Goal: Task Accomplishment & Management: Manage account settings

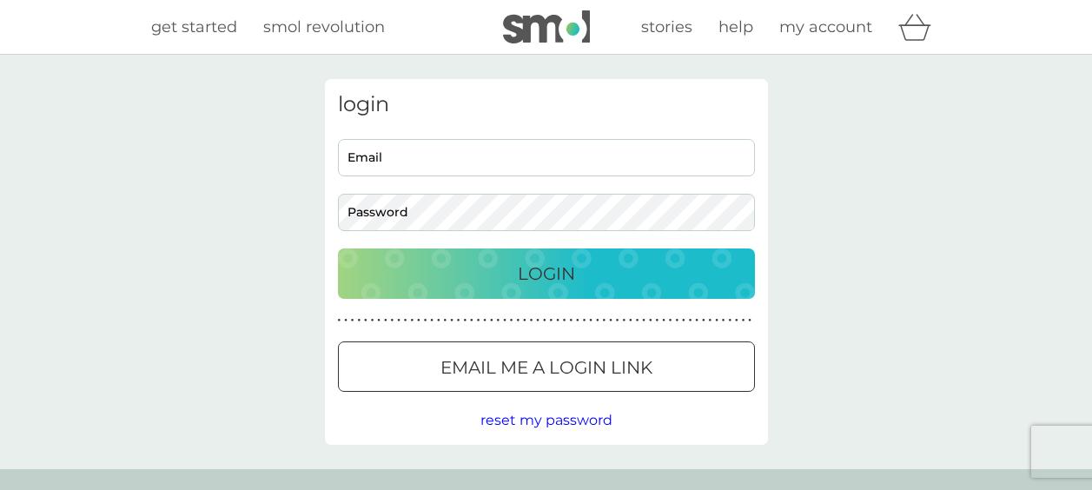
click at [574, 156] on input "Email" at bounding box center [546, 157] width 417 height 37
click at [715, 417] on div "reset my password" at bounding box center [546, 420] width 417 height 23
click at [645, 369] on p "Email me a login link" at bounding box center [546, 368] width 212 height 28
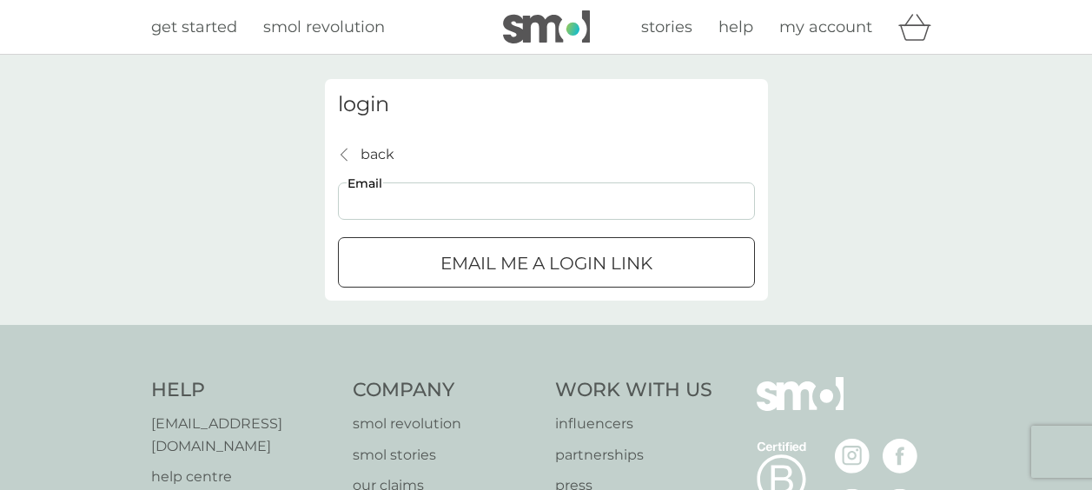
click at [375, 215] on input "Email" at bounding box center [546, 200] width 417 height 37
type input "christ_214@yahoo.com"
click at [511, 266] on p "Email me a login link" at bounding box center [546, 263] width 212 height 28
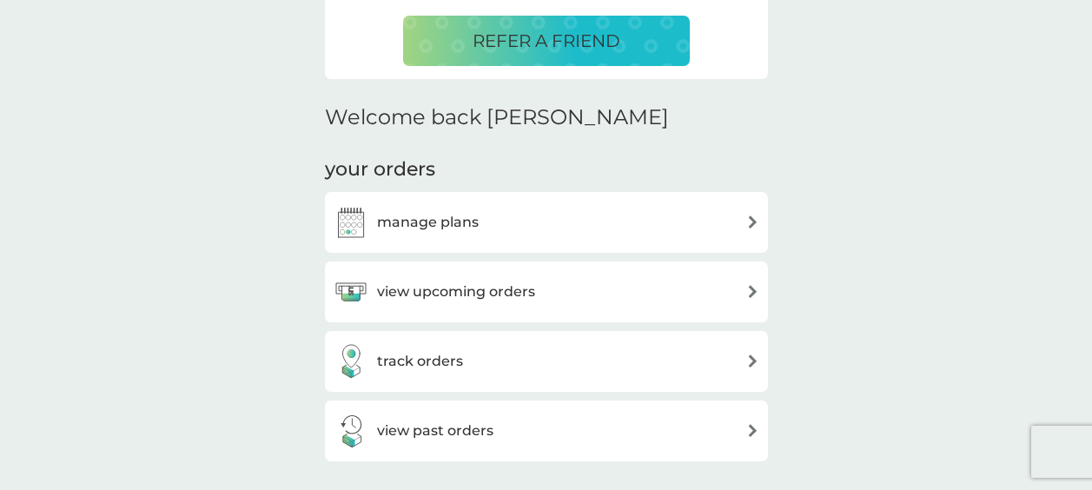
scroll to position [434, 0]
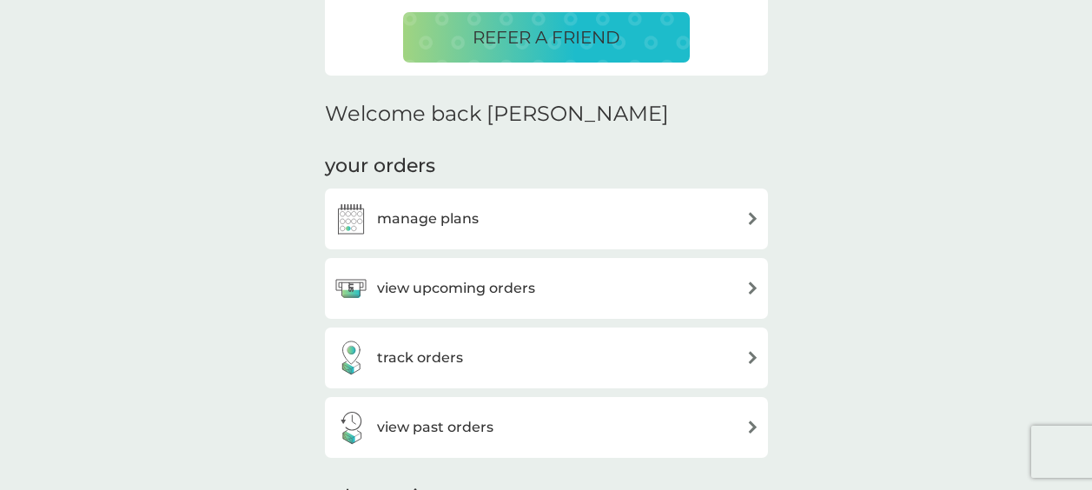
click at [604, 222] on div "manage plans" at bounding box center [547, 219] width 426 height 35
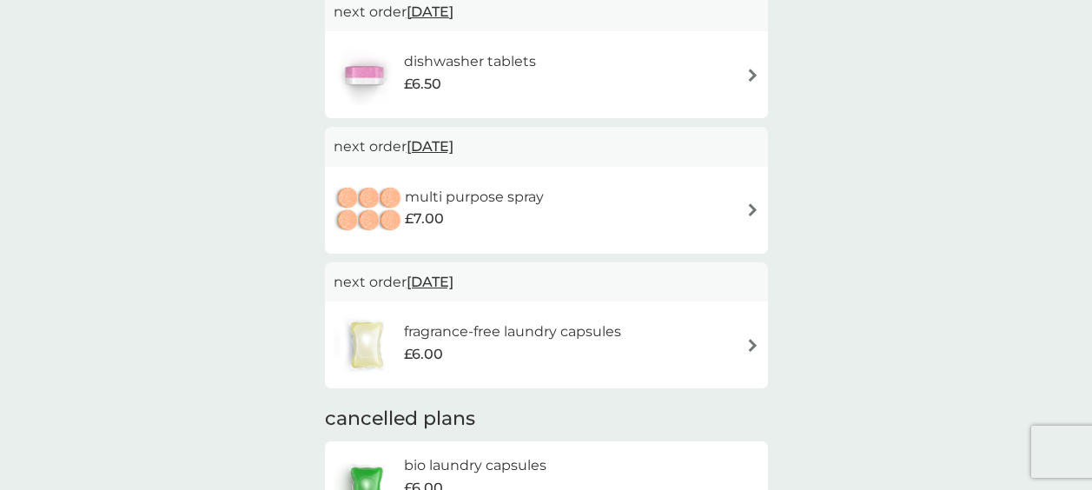
scroll to position [87, 0]
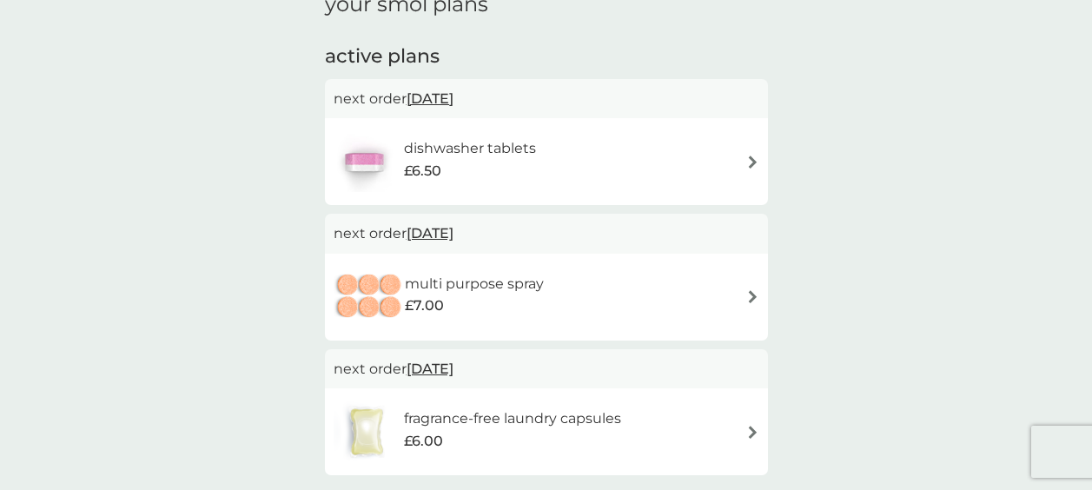
click at [586, 155] on div "dishwasher tablets £6.50" at bounding box center [547, 161] width 426 height 61
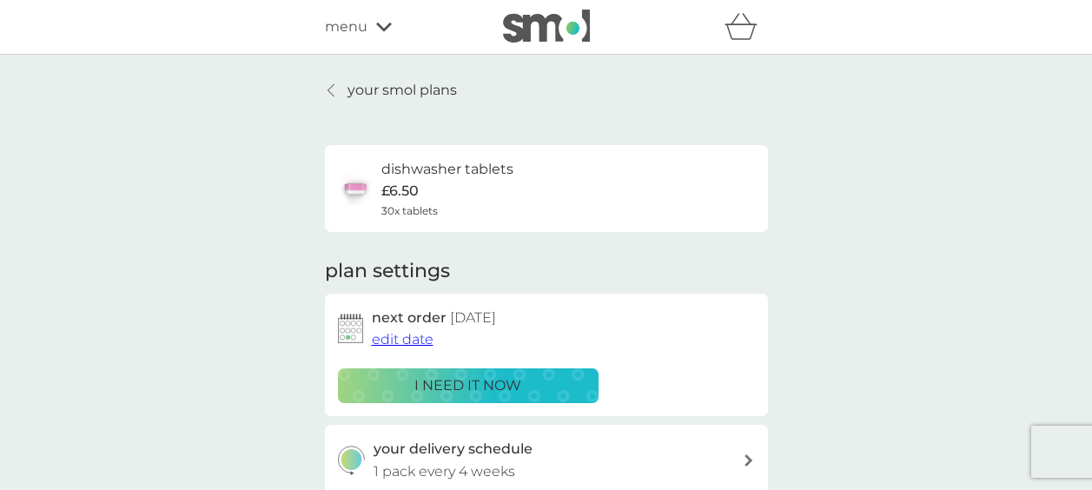
click at [432, 331] on span "edit date" at bounding box center [403, 339] width 62 height 17
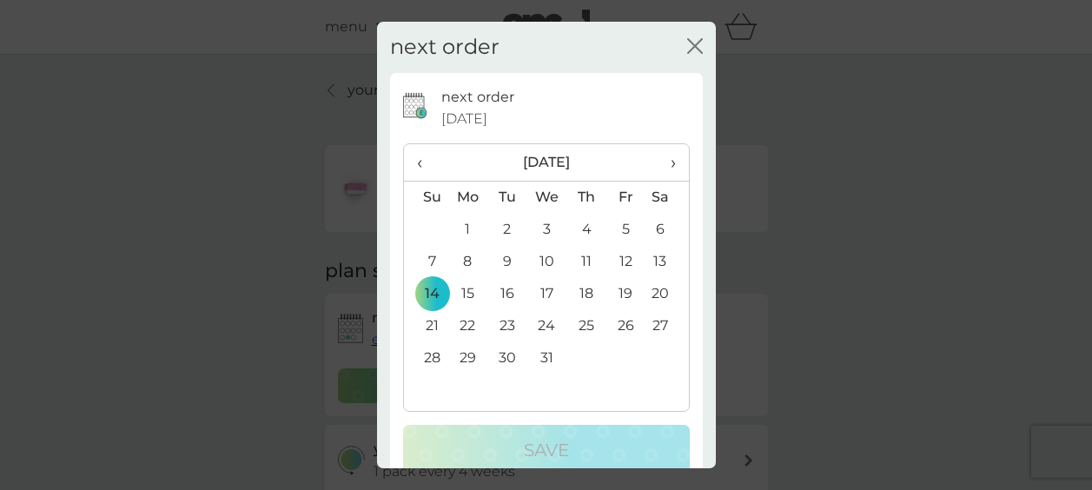
click at [425, 156] on span "‹" at bounding box center [426, 162] width 18 height 36
click at [429, 168] on span "‹" at bounding box center [426, 162] width 18 height 36
click at [466, 358] on td "27" at bounding box center [468, 358] width 40 height 32
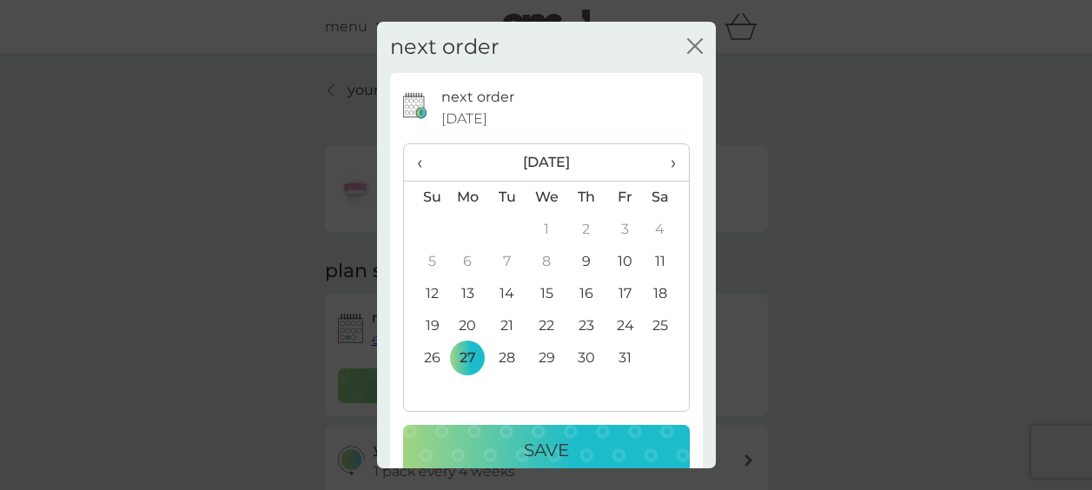
click at [545, 439] on p "Save" at bounding box center [546, 450] width 45 height 28
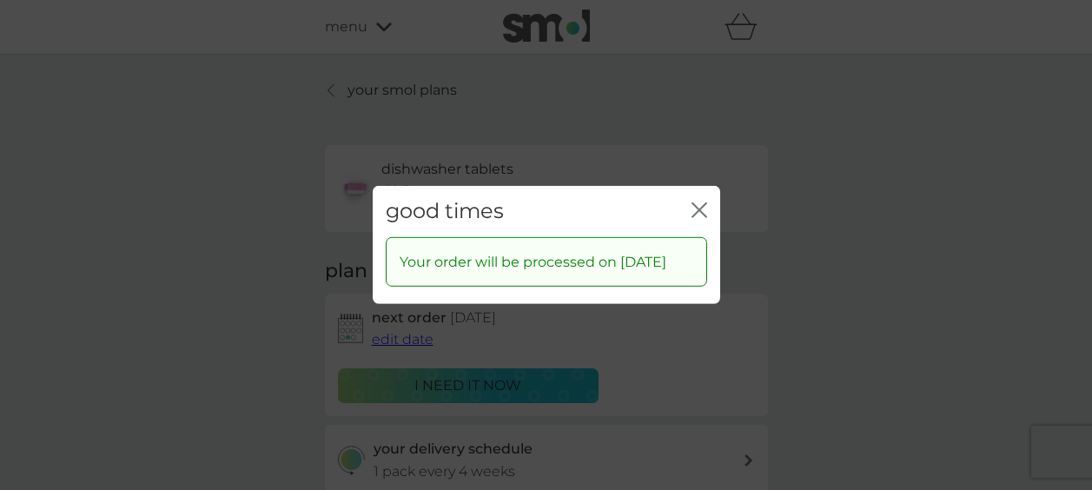
click at [696, 202] on icon "close" at bounding box center [700, 210] width 16 height 16
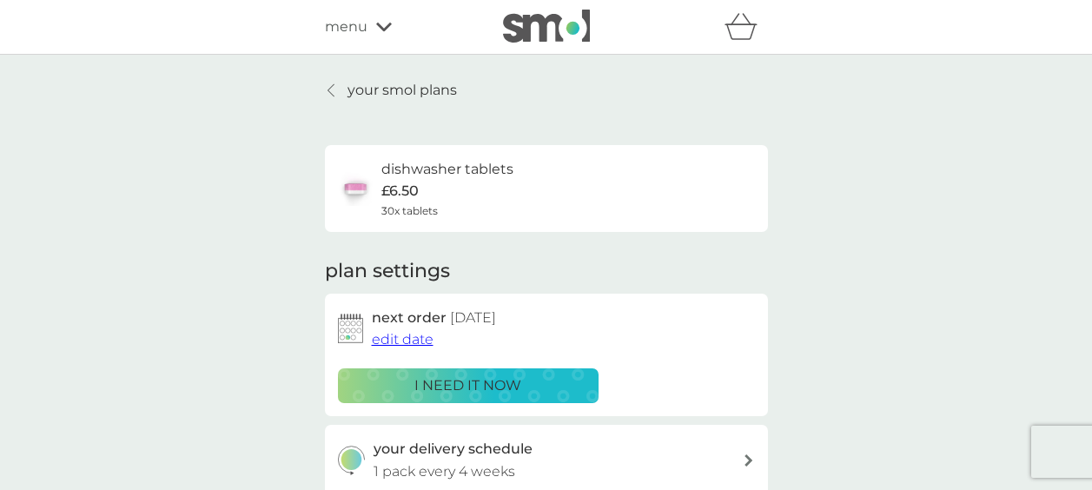
click at [338, 91] on link "your smol plans" at bounding box center [391, 90] width 132 height 23
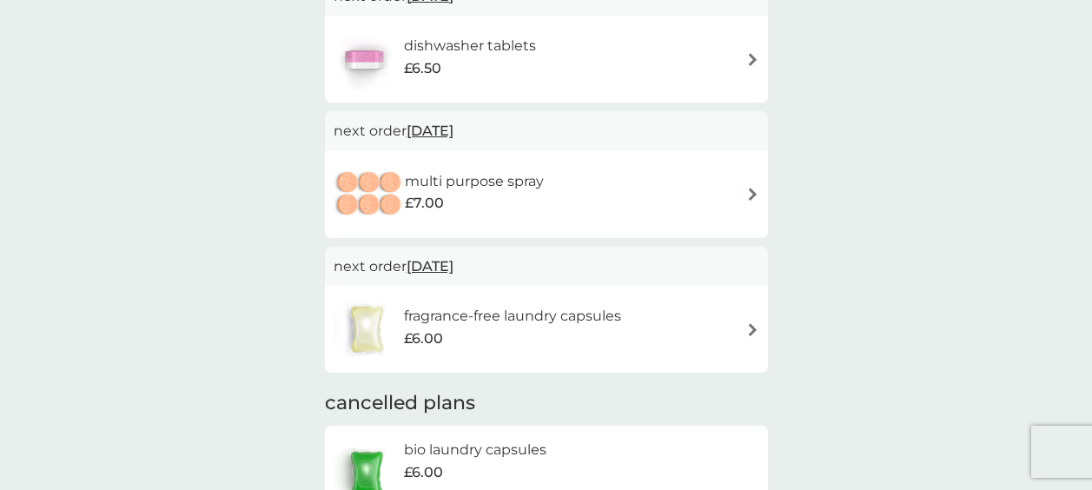
scroll to position [261, 0]
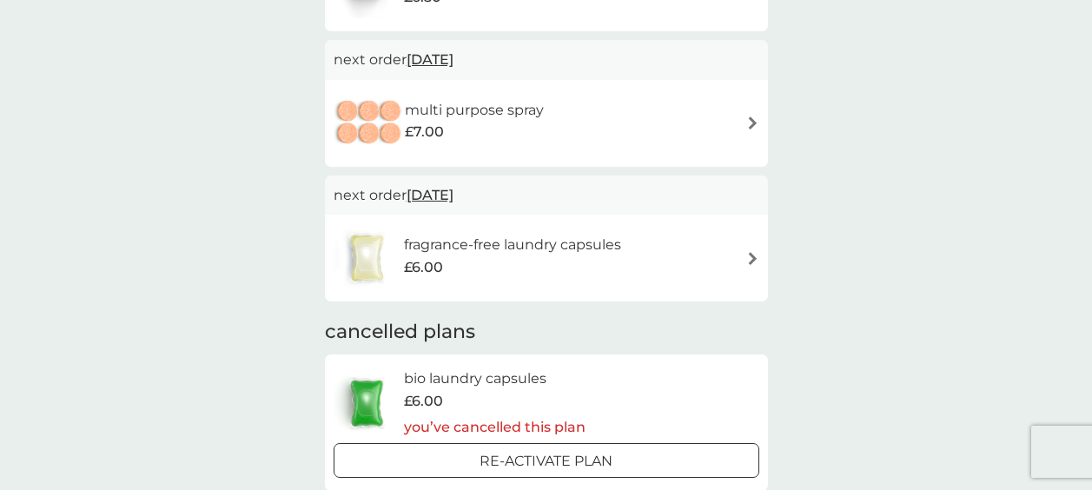
click at [453, 195] on span "[DATE]" at bounding box center [430, 195] width 47 height 34
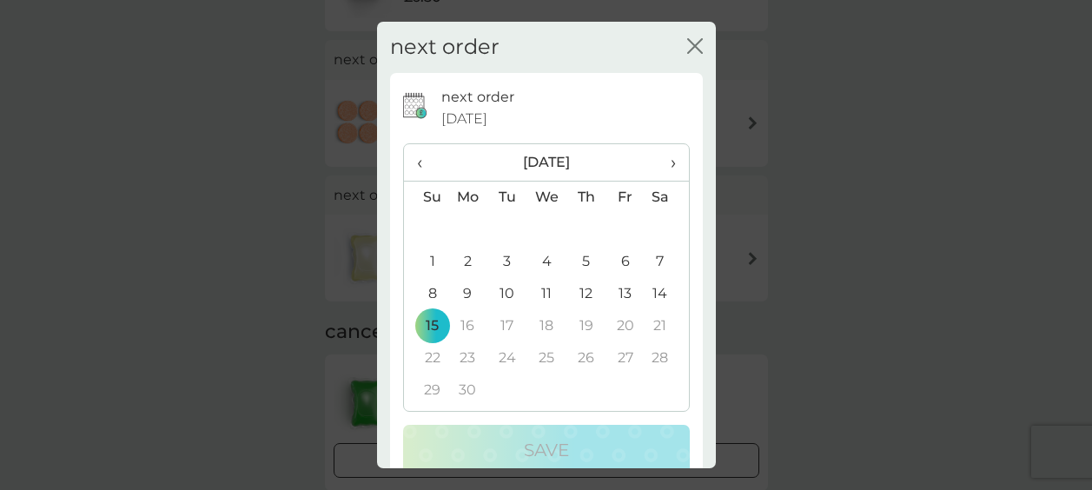
click at [424, 159] on span "‹" at bounding box center [426, 162] width 18 height 36
click at [509, 358] on td "27" at bounding box center [506, 358] width 39 height 32
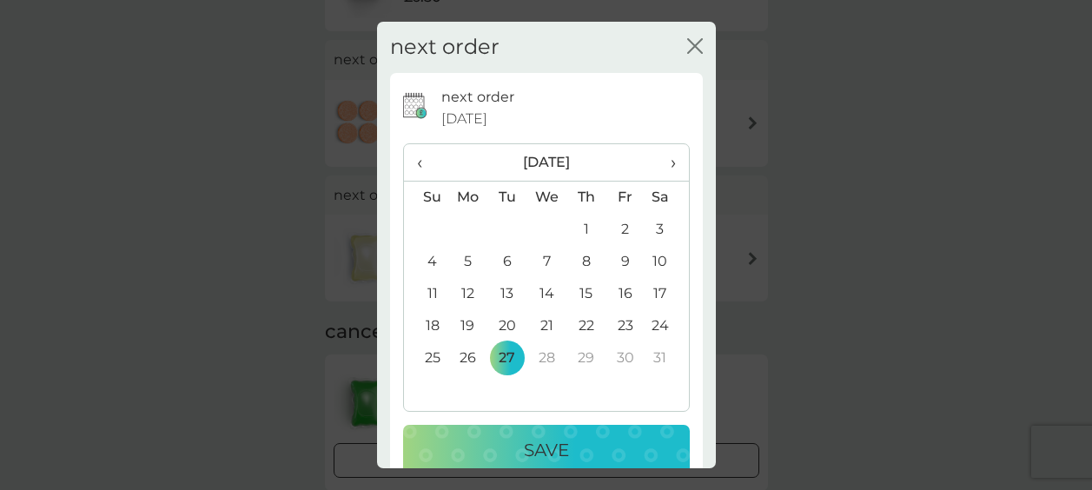
click at [513, 447] on div "Save" at bounding box center [546, 450] width 252 height 28
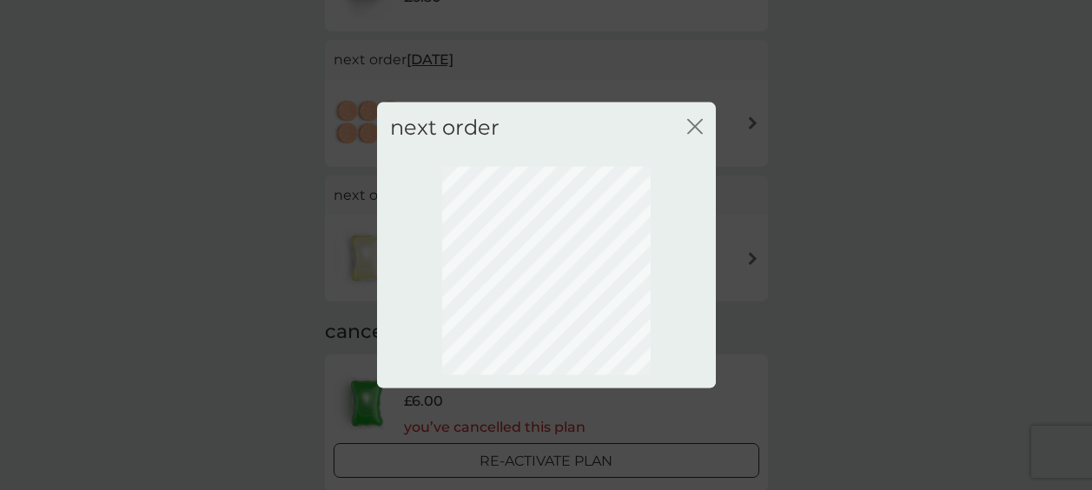
scroll to position [238, 0]
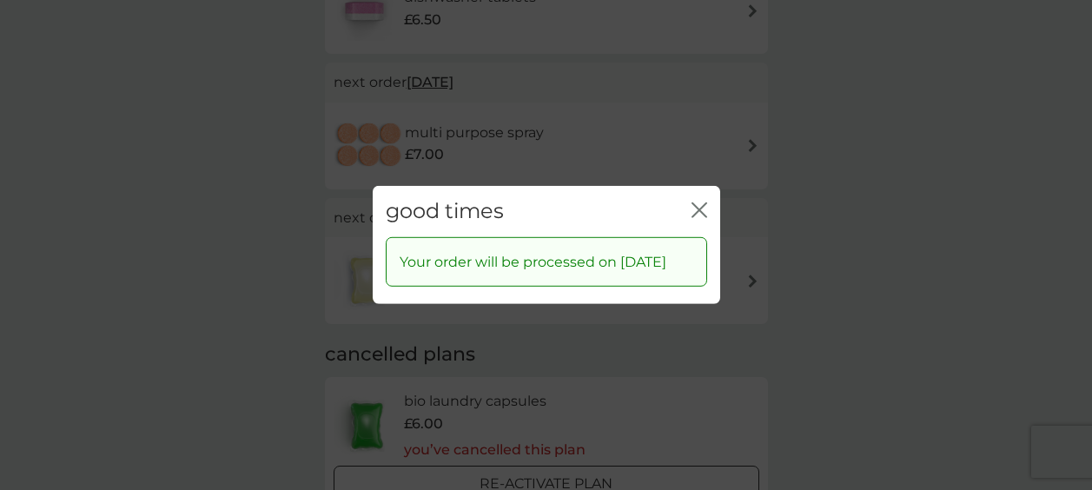
click at [697, 203] on icon "close" at bounding box center [695, 210] width 7 height 14
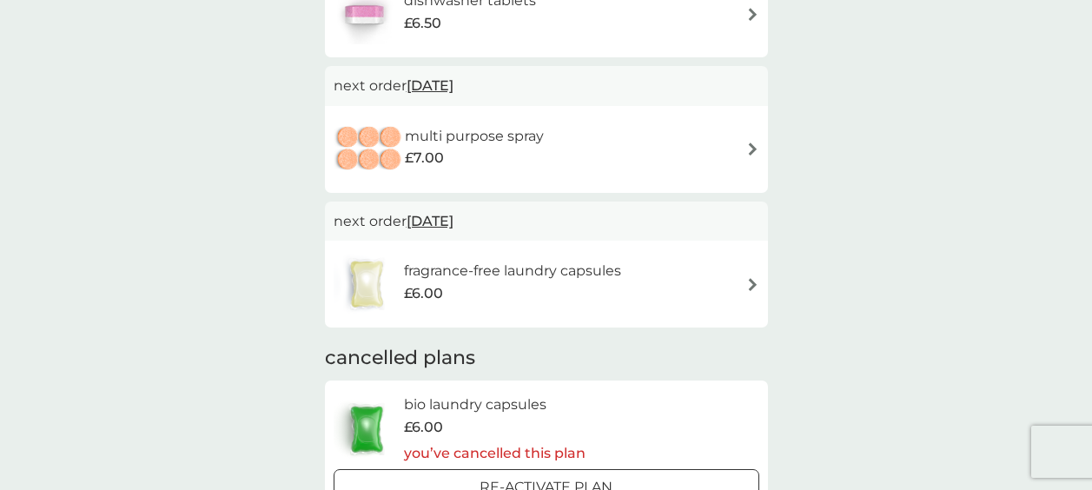
scroll to position [0, 0]
